Goal: Answer question/provide support

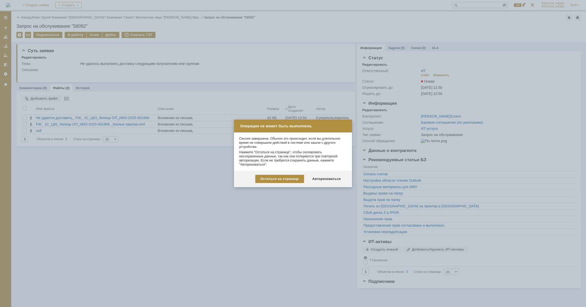
click at [332, 178] on div "Авторизоваться" at bounding box center [326, 179] width 39 height 8
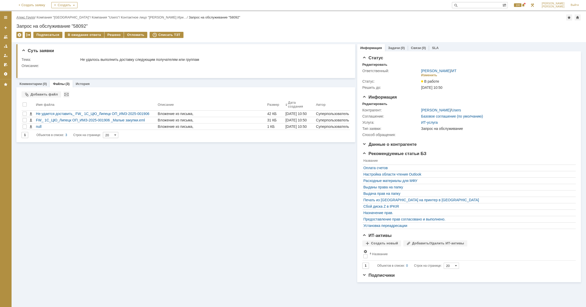
click at [28, 17] on link "Атекс Групп" at bounding box center [25, 17] width 18 height 4
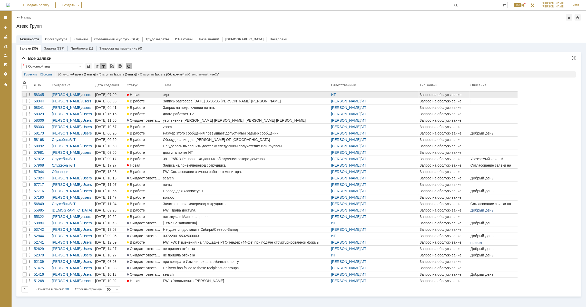
click at [169, 94] on div "эдо" at bounding box center [246, 95] width 166 height 4
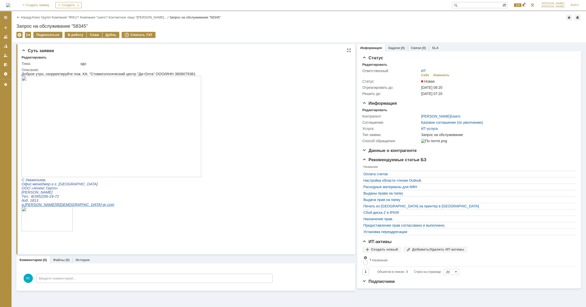
drag, startPoint x: 100, startPoint y: 72, endPoint x: 116, endPoint y: 75, distance: 15.9
click at [138, 74] on p "Доброе утро, скорректируйте пож. КА: "Стоматологический центр "Ди-Олта" ООО/ИНН…" at bounding box center [112, 74] width 180 height 4
click at [439, 72] on div "ИТ Себе Изменить" at bounding box center [497, 73] width 152 height 9
click at [439, 75] on div "Изменить" at bounding box center [442, 75] width 16 height 4
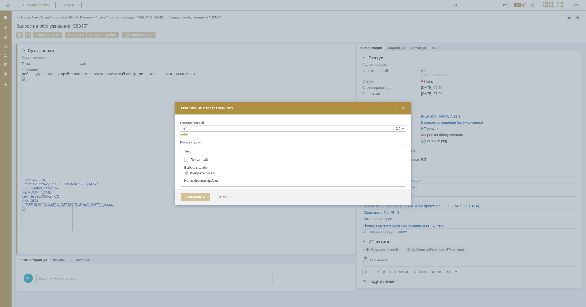
type input "[не указано]"
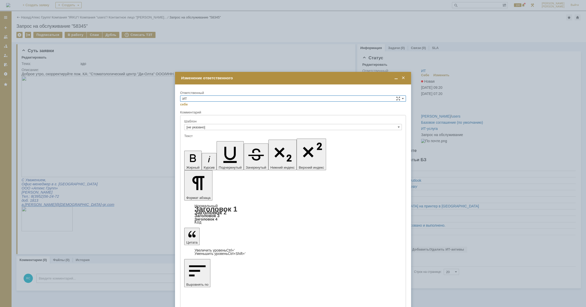
click at [225, 97] on input "ИТ" at bounding box center [293, 98] width 226 height 6
drag, startPoint x: 205, startPoint y: 133, endPoint x: 204, endPoint y: 140, distance: 6.2
click at [204, 140] on div "[не указано] ИТ Кондратенко Сергей Моргунов Вадим Мурзин Иван Яковлев Сергей АС…" at bounding box center [292, 128] width 225 height 53
click at [204, 140] on span "АСУ" at bounding box center [293, 141] width 221 height 4
type input "АСУ"
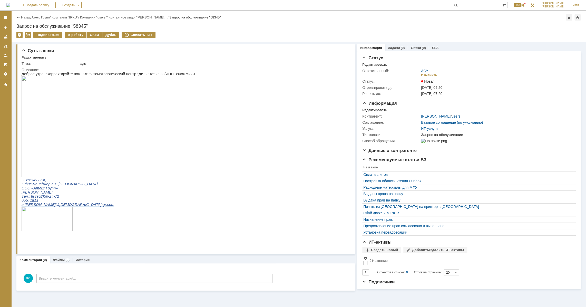
click at [47, 18] on link "Атекс Групп" at bounding box center [41, 17] width 18 height 4
